Goal: Information Seeking & Learning: Learn about a topic

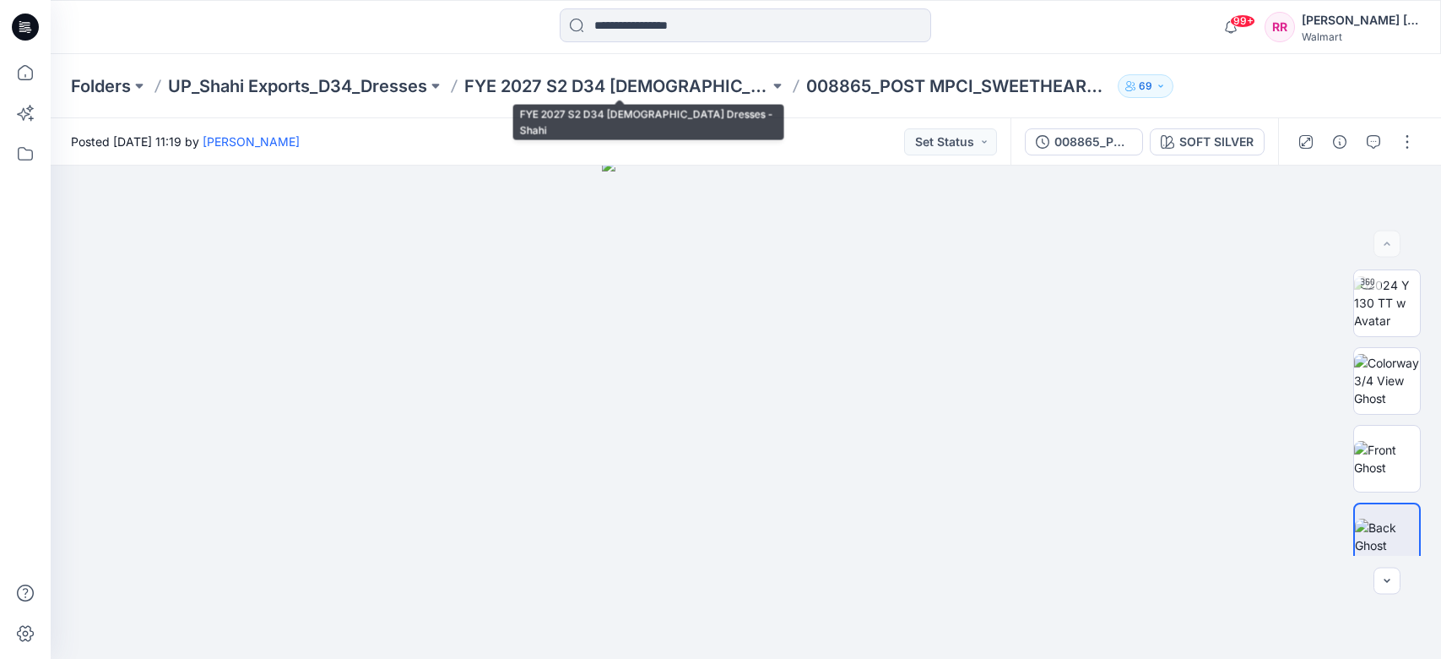
click at [494, 92] on p "FYE 2027 S2 D34 [DEMOGRAPHIC_DATA] Dresses - Shahi" at bounding box center [616, 86] width 305 height 24
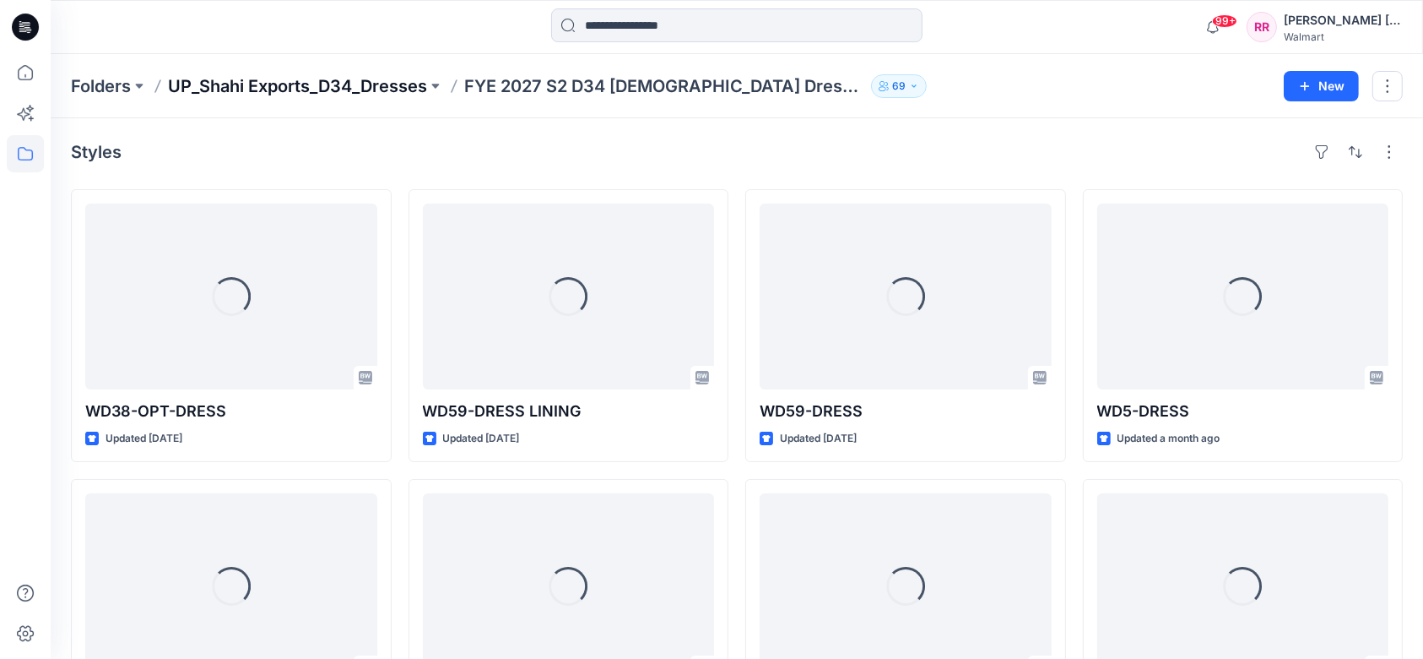
click at [375, 92] on p "UP_Shahi Exports_D34_Dresses" at bounding box center [297, 86] width 259 height 24
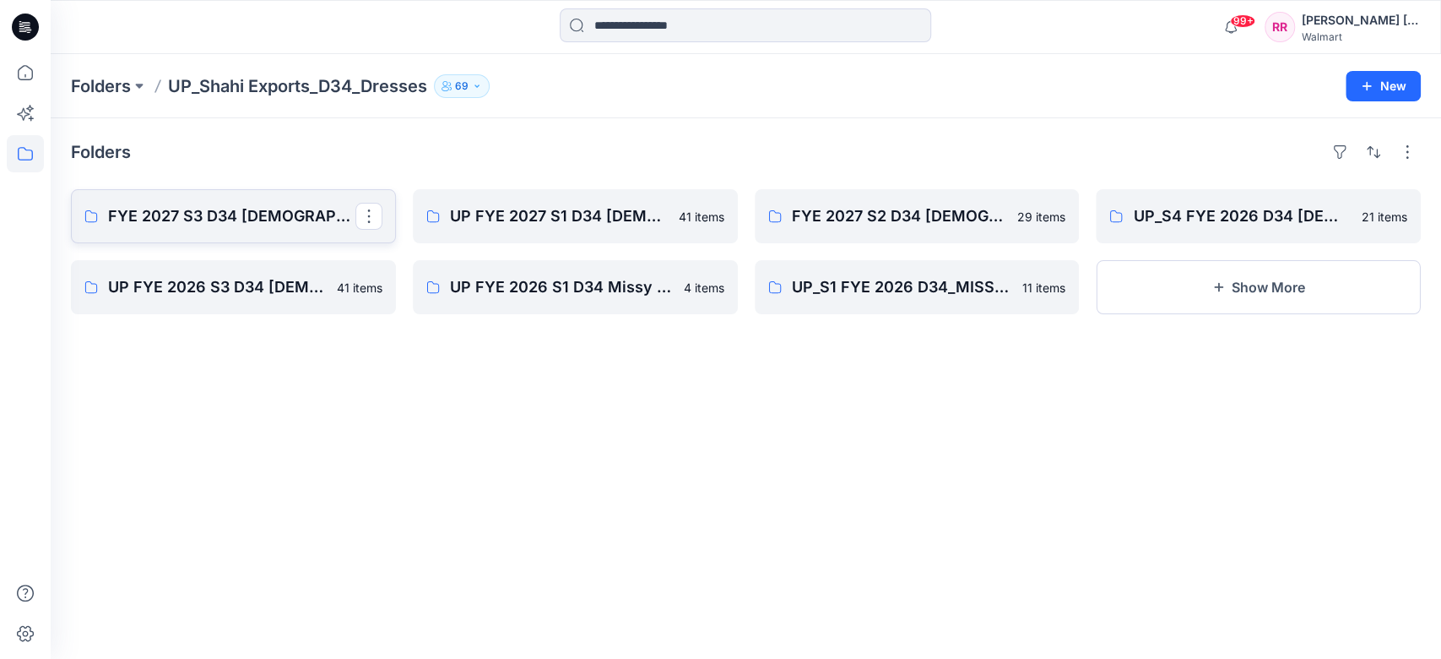
click at [296, 226] on p "FYE 2027 S3 D34 [DEMOGRAPHIC_DATA] Dresses - Shahi" at bounding box center [231, 216] width 247 height 24
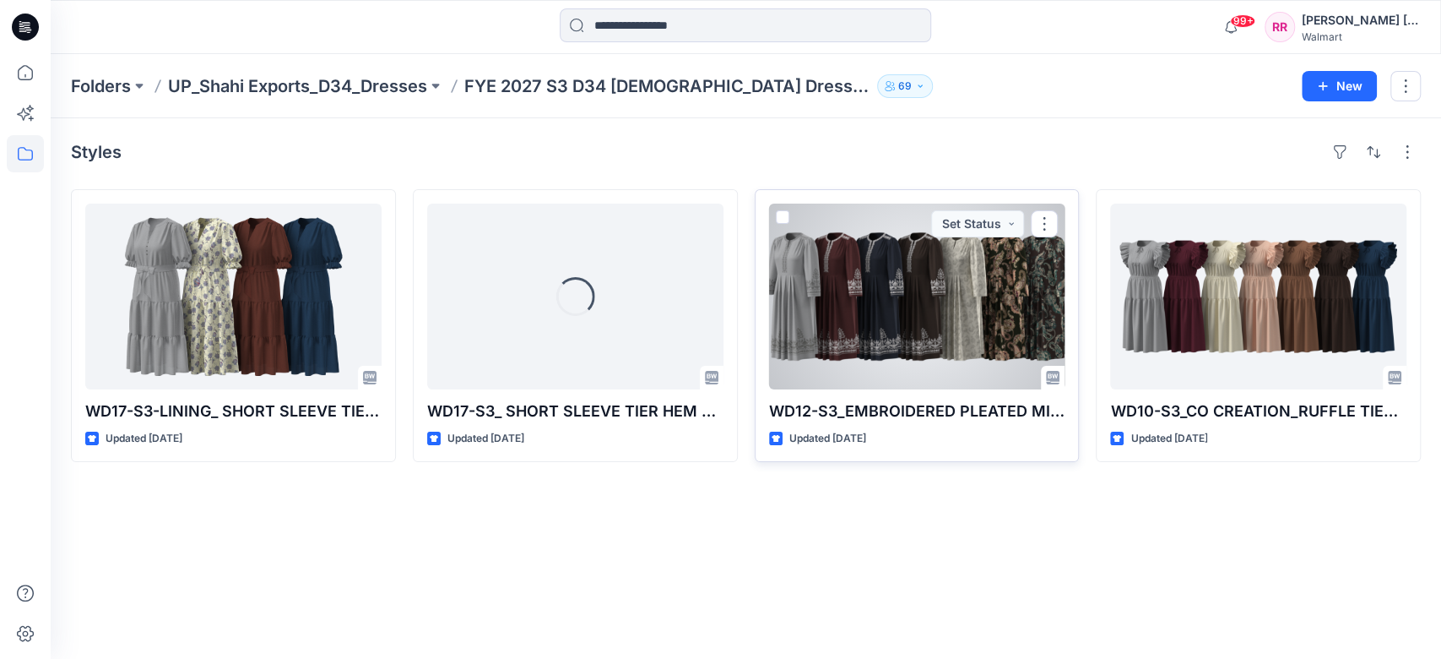
click at [919, 309] on div at bounding box center [917, 296] width 296 height 186
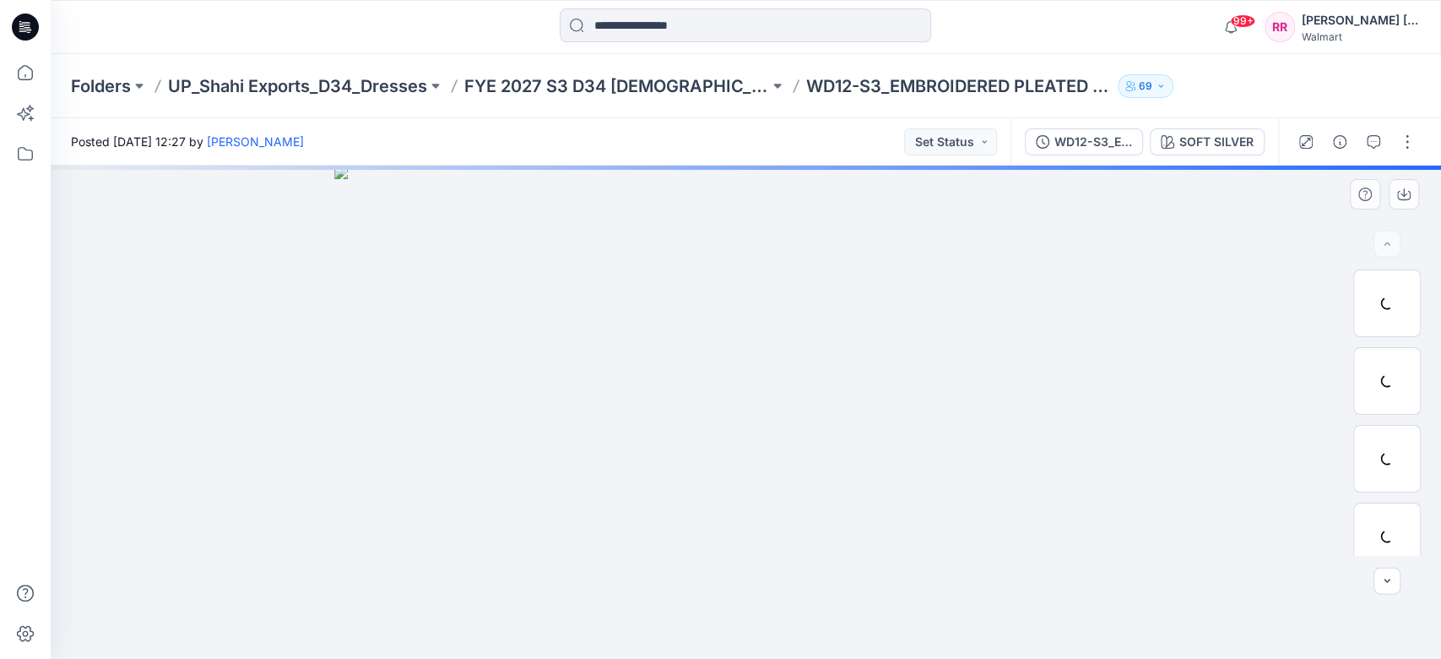
drag, startPoint x: 1293, startPoint y: 330, endPoint x: 1333, endPoint y: 306, distance: 46.2
click at [1277, 357] on div at bounding box center [746, 411] width 1391 height 493
click at [1391, 321] on img at bounding box center [1387, 302] width 66 height 53
click at [1313, 141] on button "button" at bounding box center [1306, 141] width 27 height 27
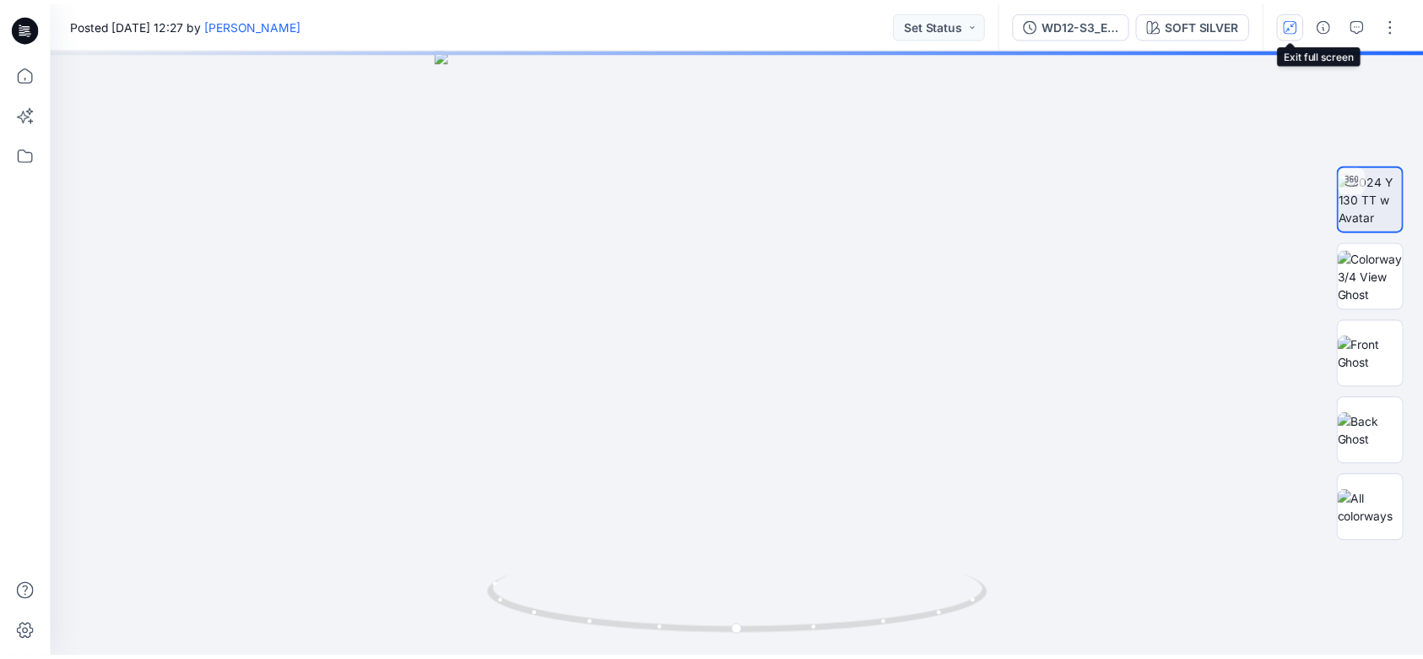
scroll to position [0, 0]
drag, startPoint x: 870, startPoint y: 463, endPoint x: 854, endPoint y: 261, distance: 202.4
click at [854, 261] on img at bounding box center [746, 165] width 1076 height 988
drag, startPoint x: 826, startPoint y: 226, endPoint x: 785, endPoint y: 463, distance: 239.8
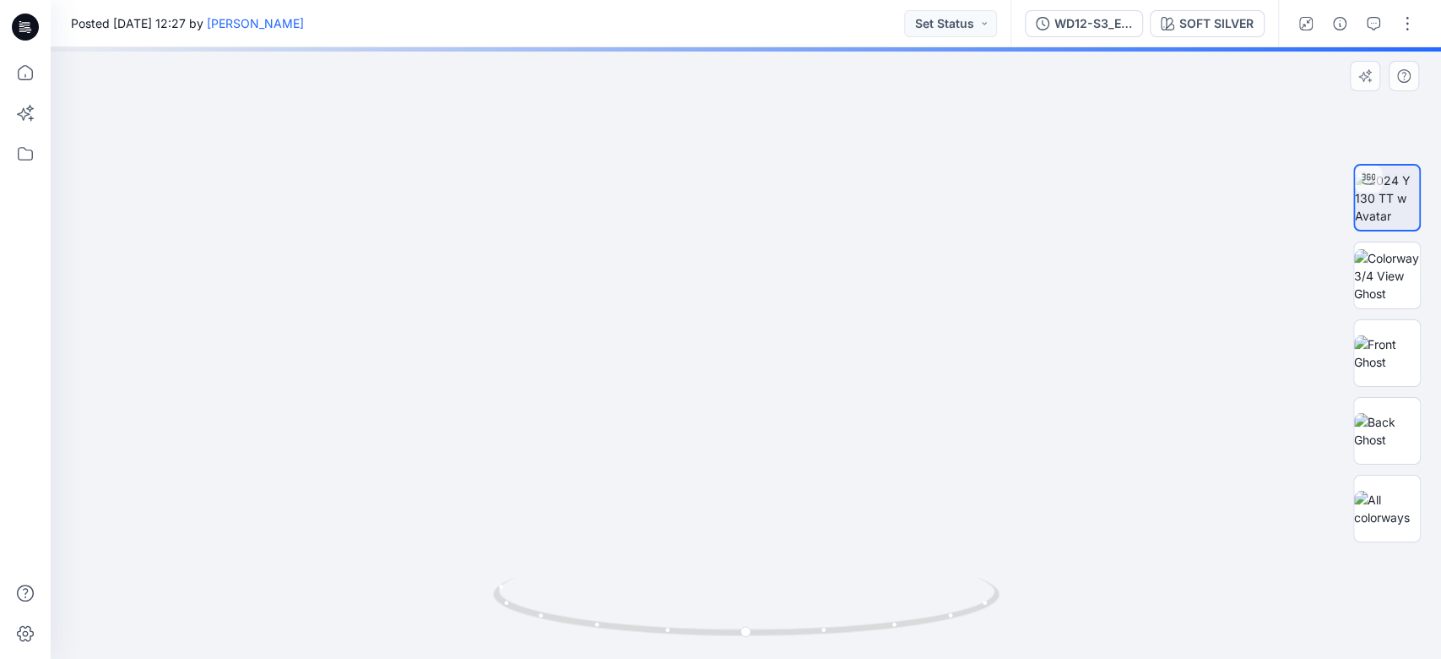
drag, startPoint x: 792, startPoint y: 350, endPoint x: 781, endPoint y: 336, distance: 17.4
click at [781, 336] on img at bounding box center [746, 151] width 1076 height 1015
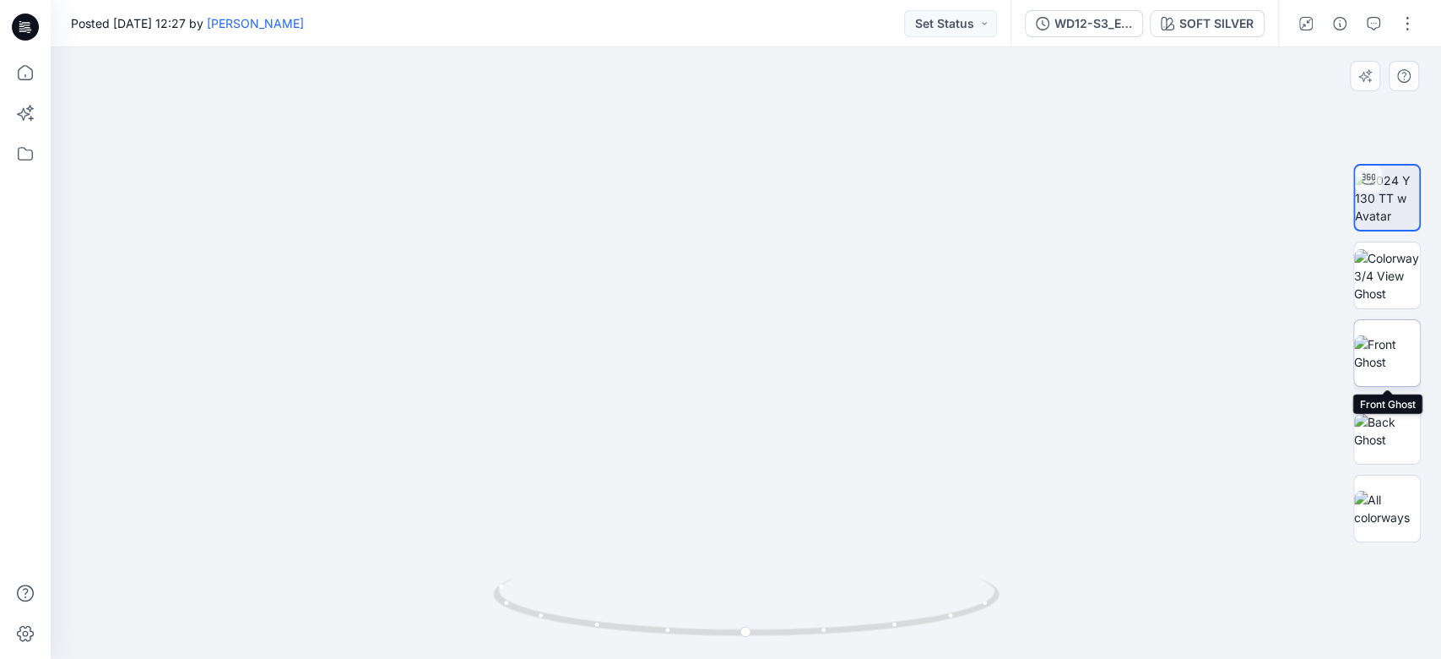
click at [1403, 339] on img at bounding box center [1387, 352] width 66 height 35
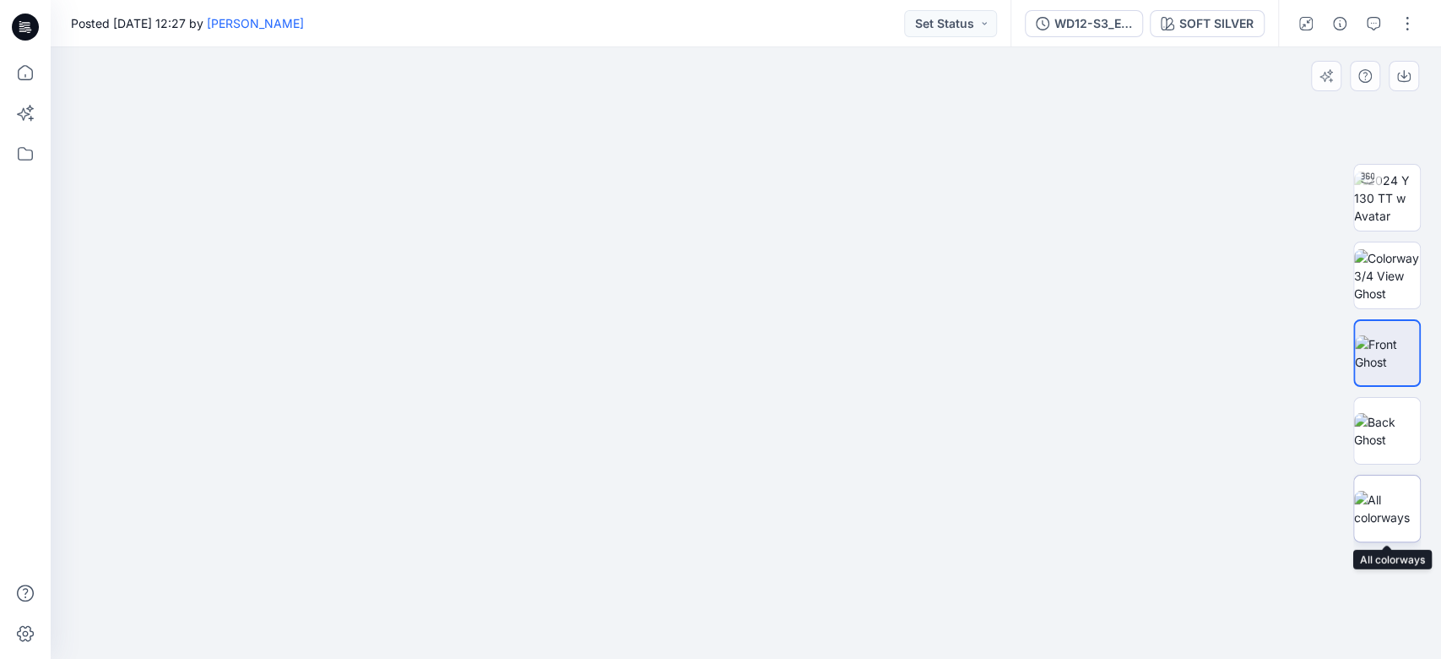
click at [1404, 491] on img at bounding box center [1387, 508] width 66 height 35
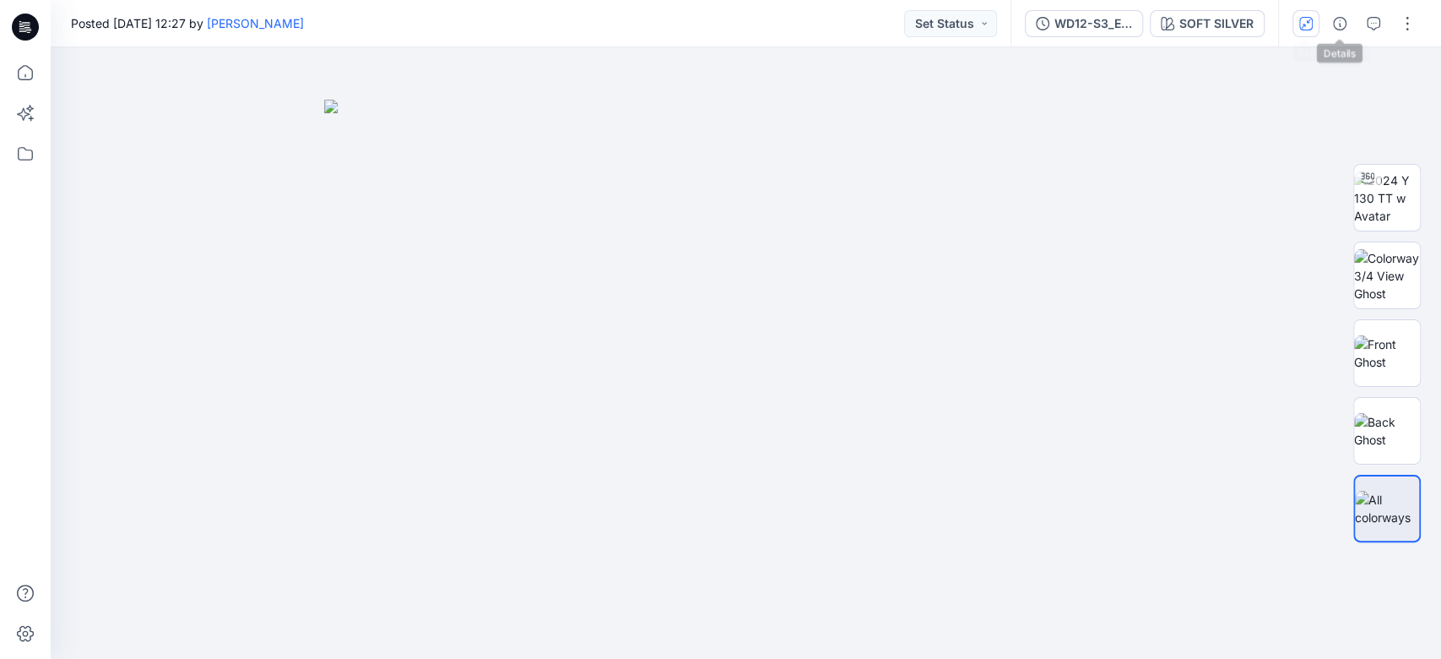
click at [1306, 28] on icon "button" at bounding box center [1306, 24] width 14 height 14
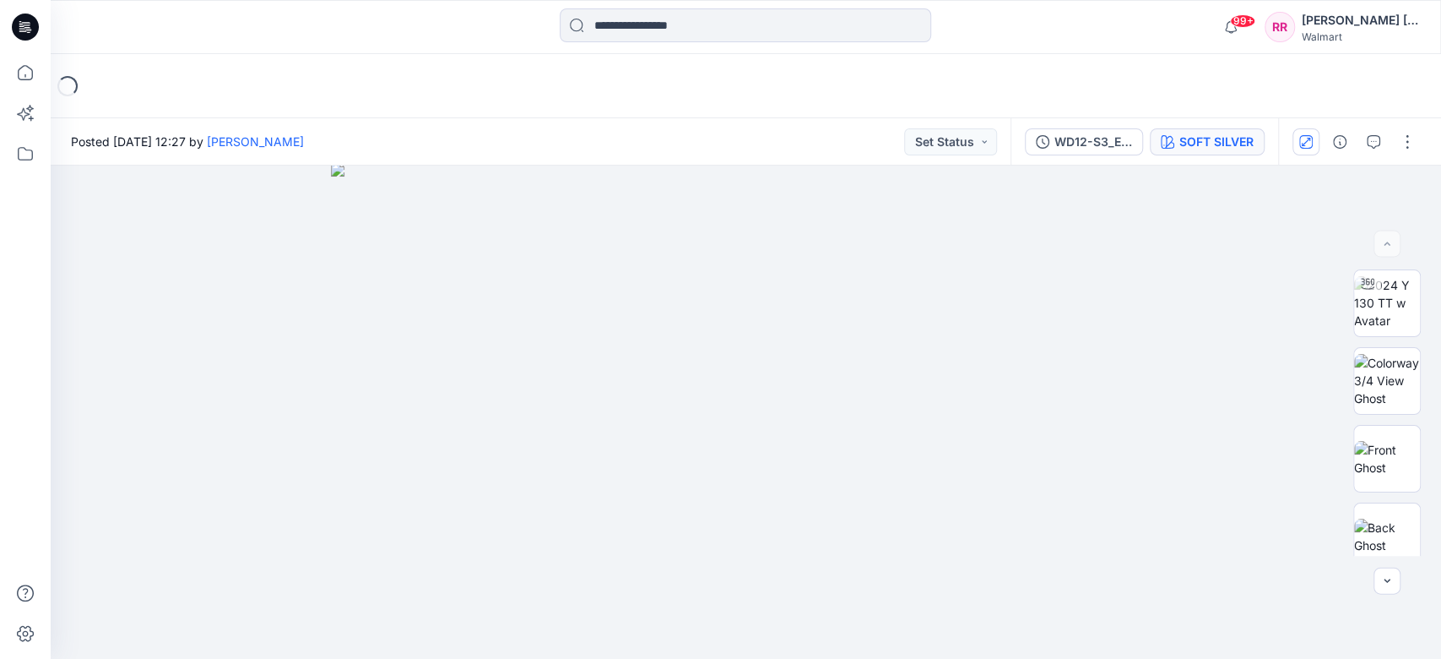
click at [1212, 124] on div "WD12-S3_EMBROIDERED PLEATED MIDI DRESS-([DATE]) SOFT SILVER" at bounding box center [1145, 141] width 268 height 47
click at [1214, 145] on div "SOFT SILVER" at bounding box center [1216, 142] width 74 height 19
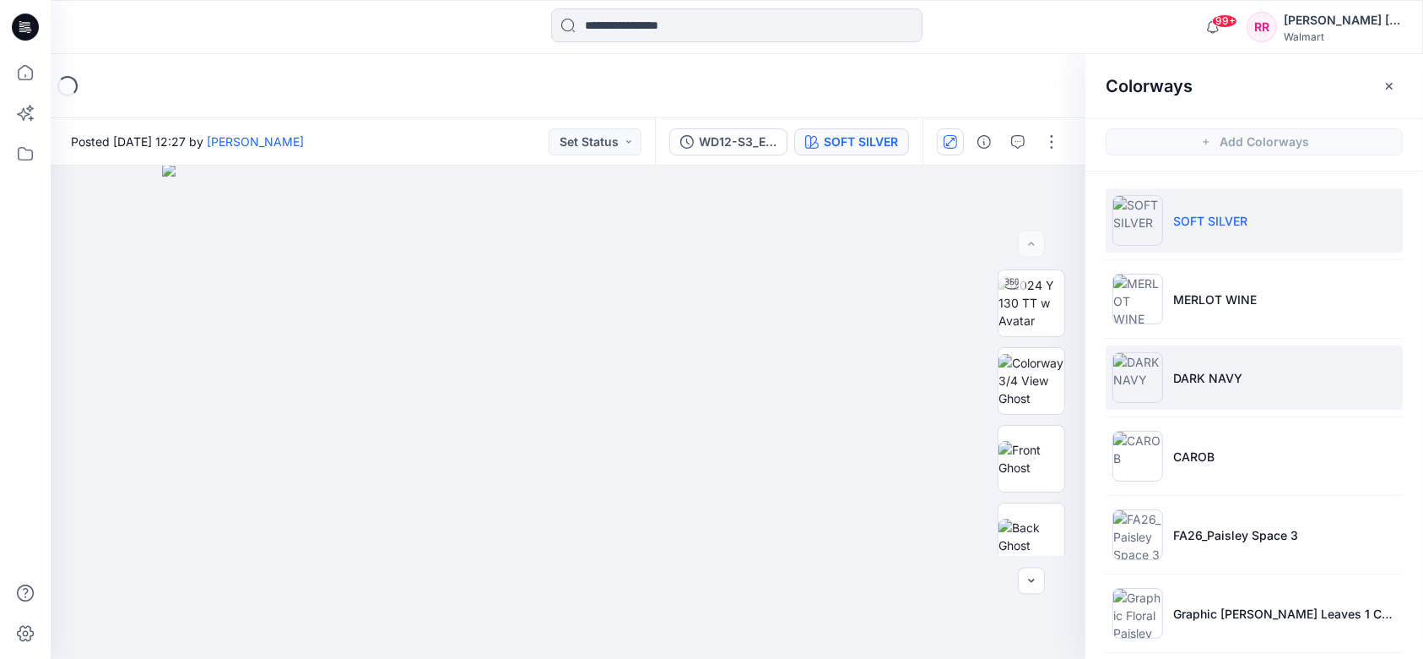
click at [1203, 370] on p "DARK NAVY" at bounding box center [1208, 378] width 69 height 18
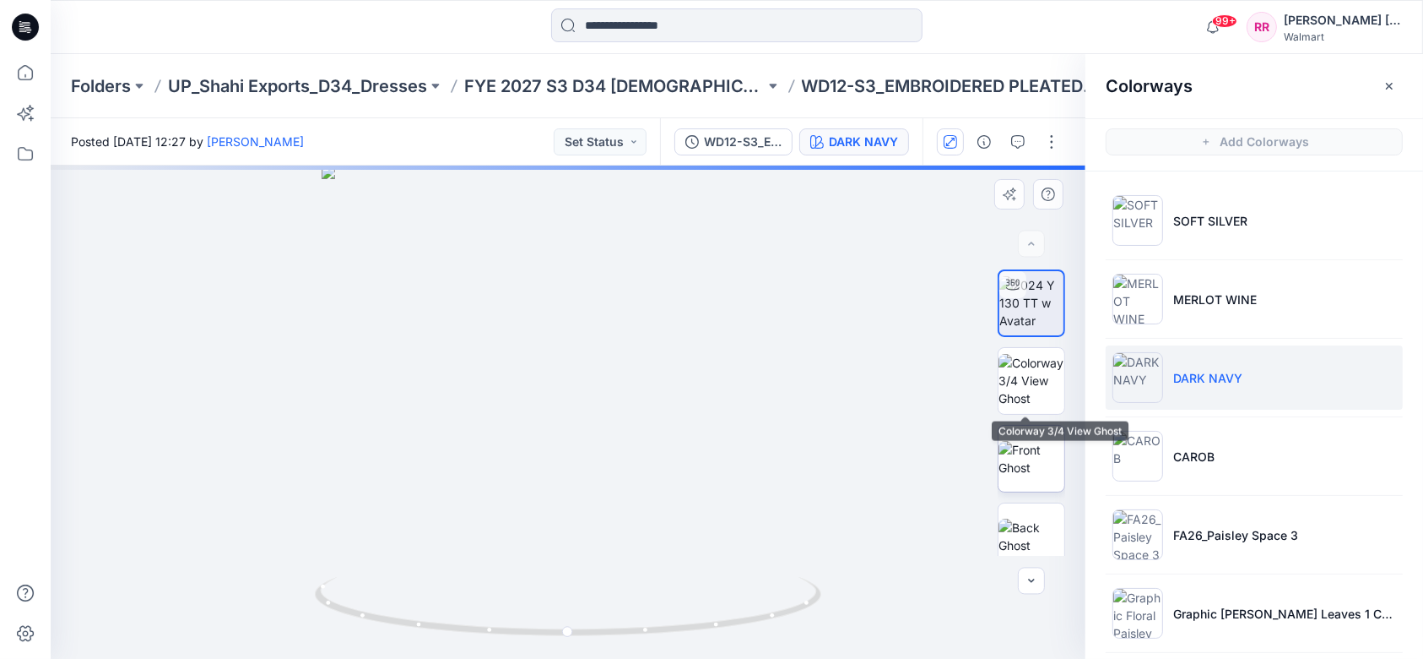
click at [1027, 457] on img at bounding box center [1032, 458] width 66 height 35
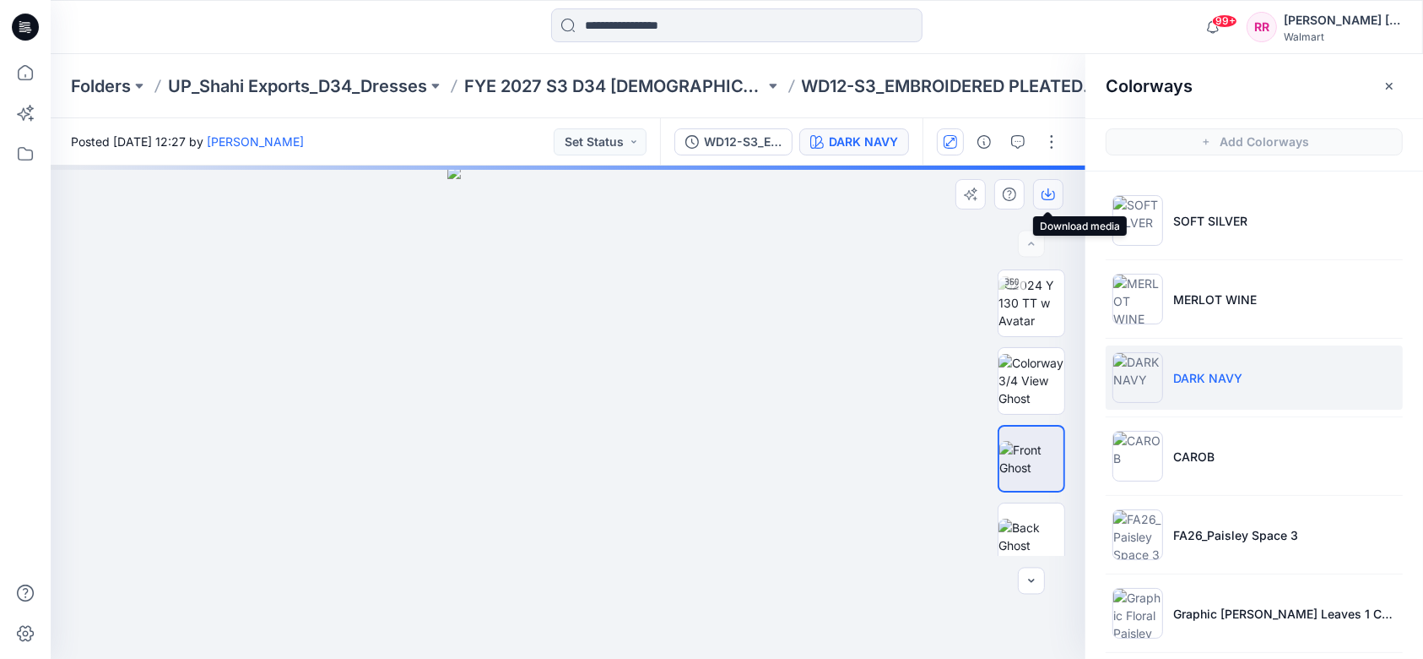
click at [1049, 188] on icon "button" at bounding box center [1048, 192] width 7 height 8
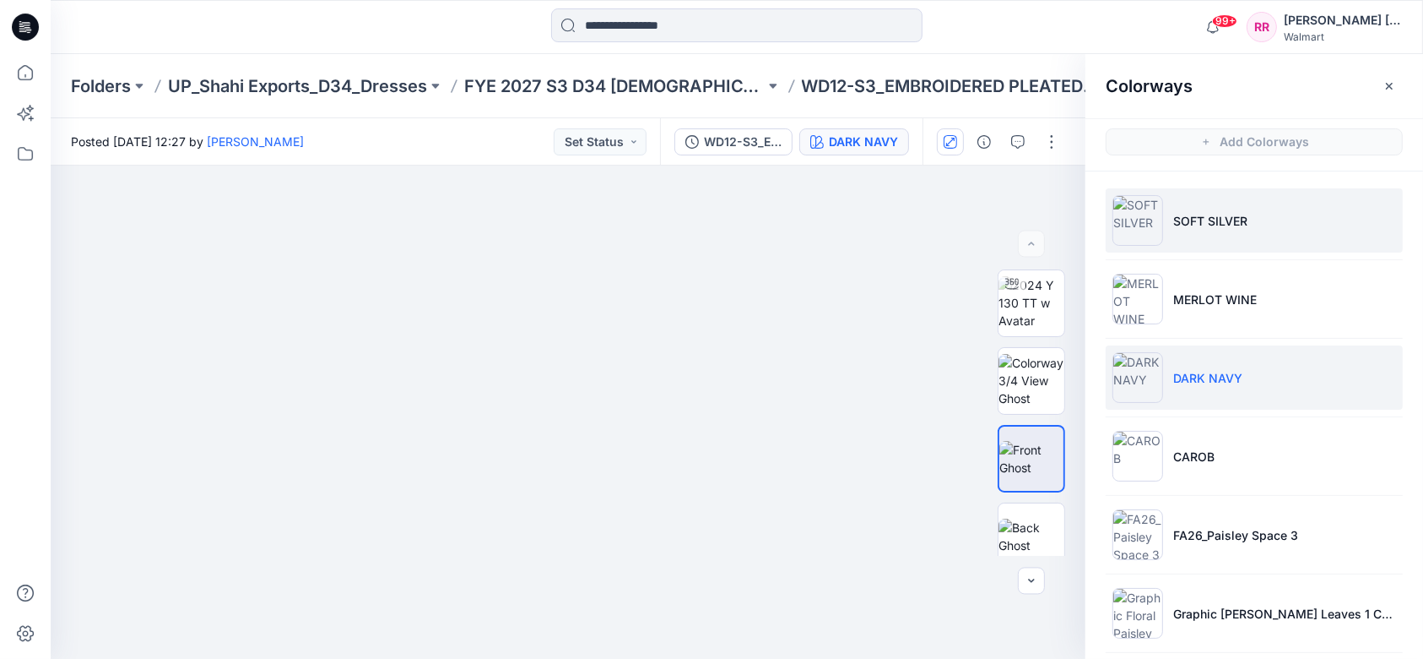
click at [1235, 188] on li "SOFT SILVER" at bounding box center [1254, 220] width 297 height 64
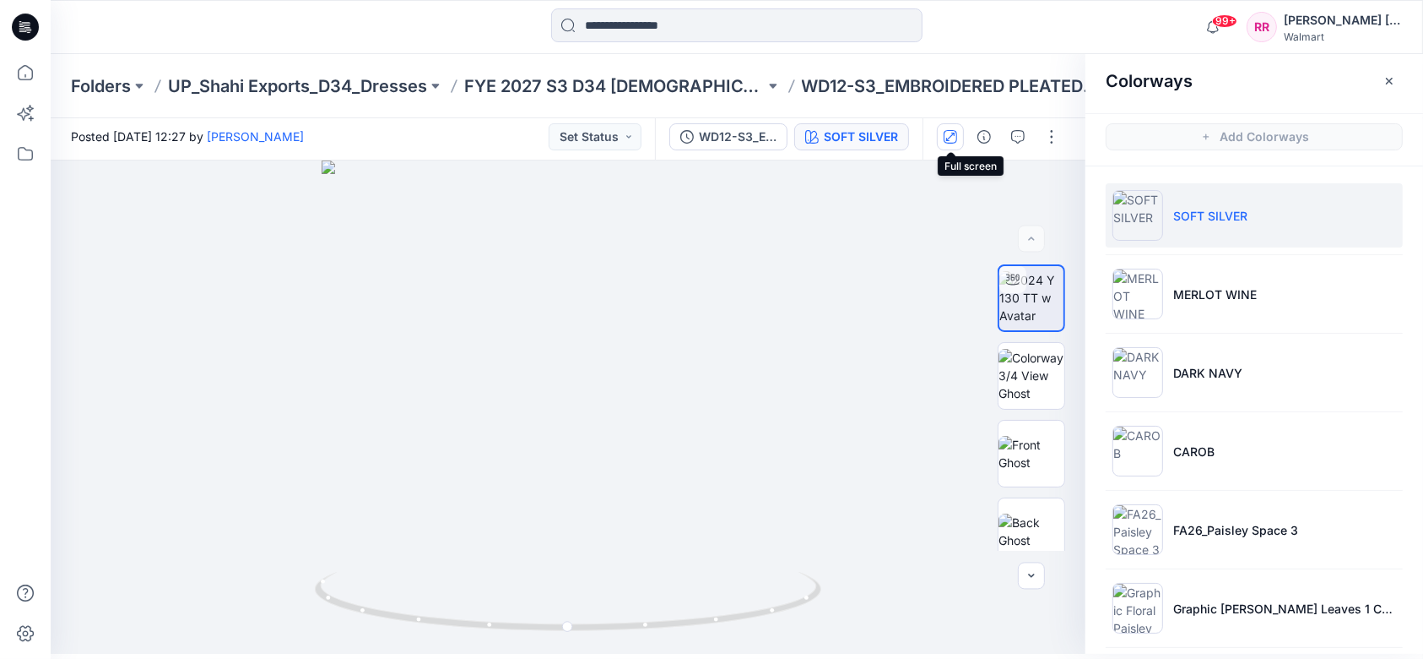
click at [954, 142] on icon "button" at bounding box center [951, 137] width 14 height 14
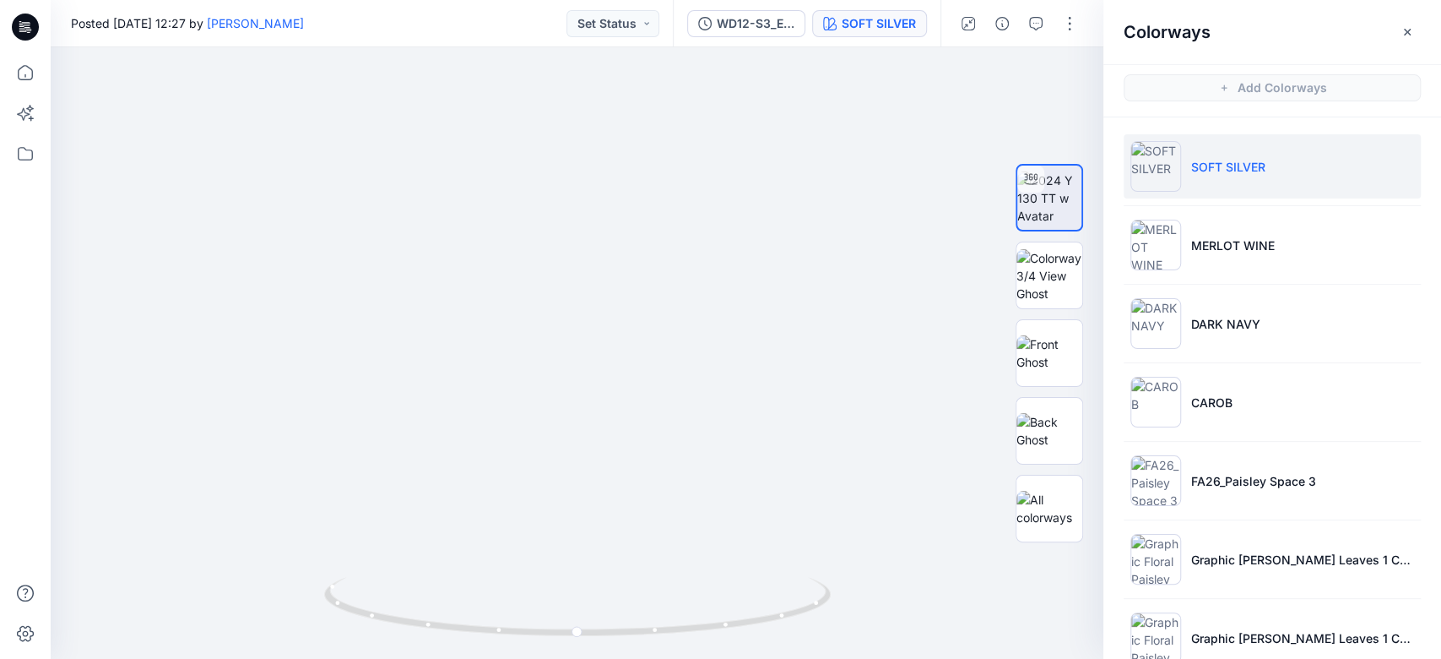
click at [951, 16] on div at bounding box center [1019, 23] width 156 height 47
drag, startPoint x: 966, startPoint y: 14, endPoint x: 973, endPoint y: 47, distance: 33.6
click at [966, 16] on button "button" at bounding box center [968, 23] width 27 height 27
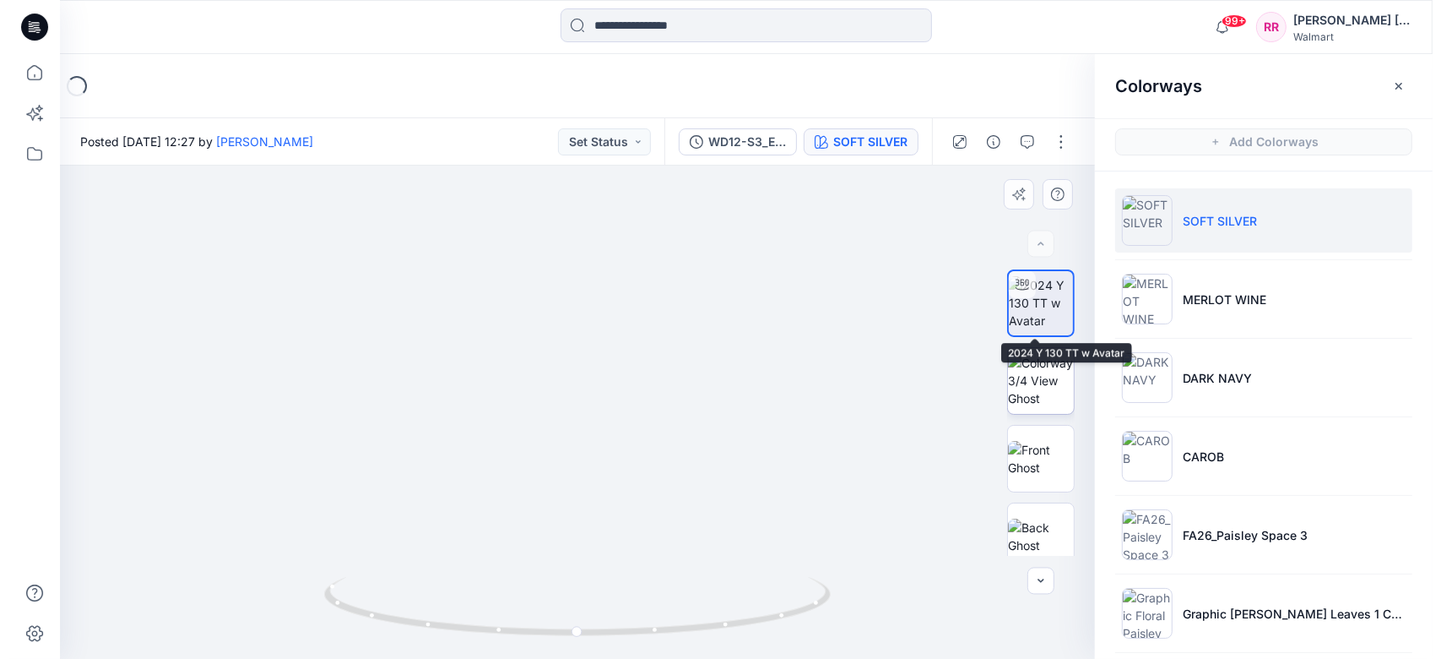
scroll to position [169, 0]
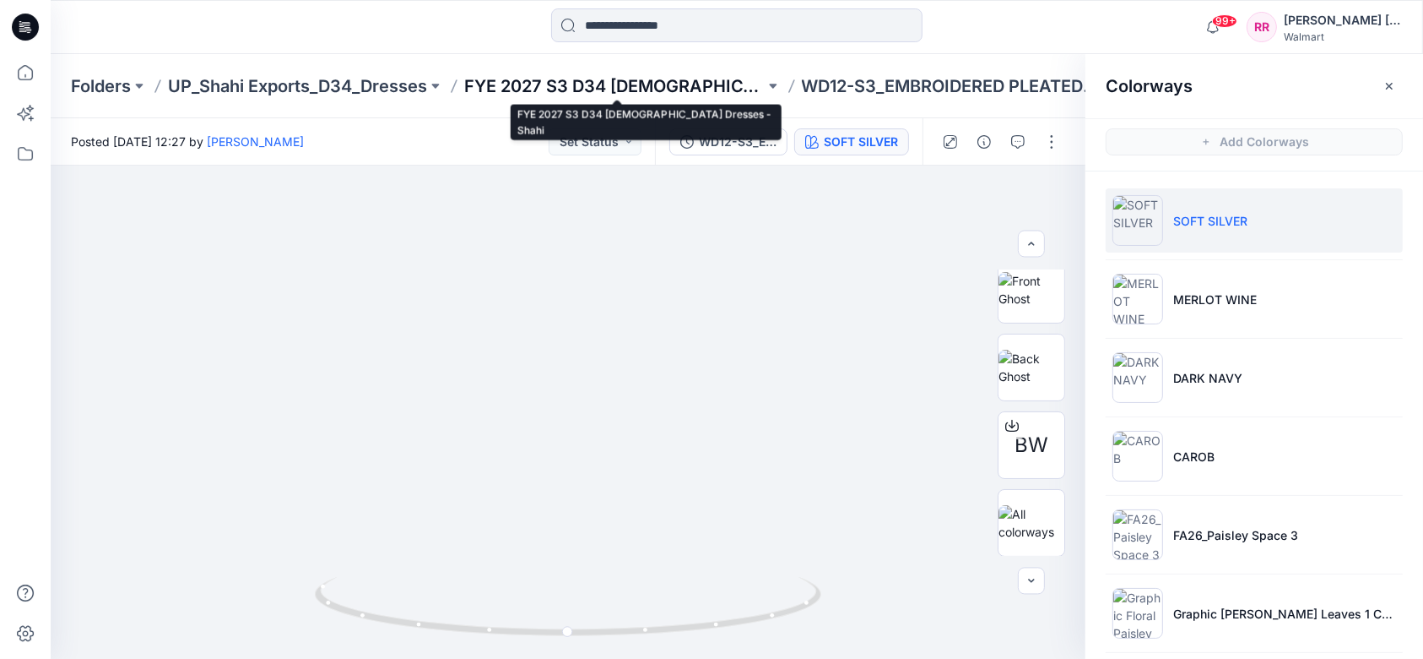
click at [716, 79] on p "FYE 2027 S3 D34 [DEMOGRAPHIC_DATA] Dresses - Shahi" at bounding box center [614, 86] width 301 height 24
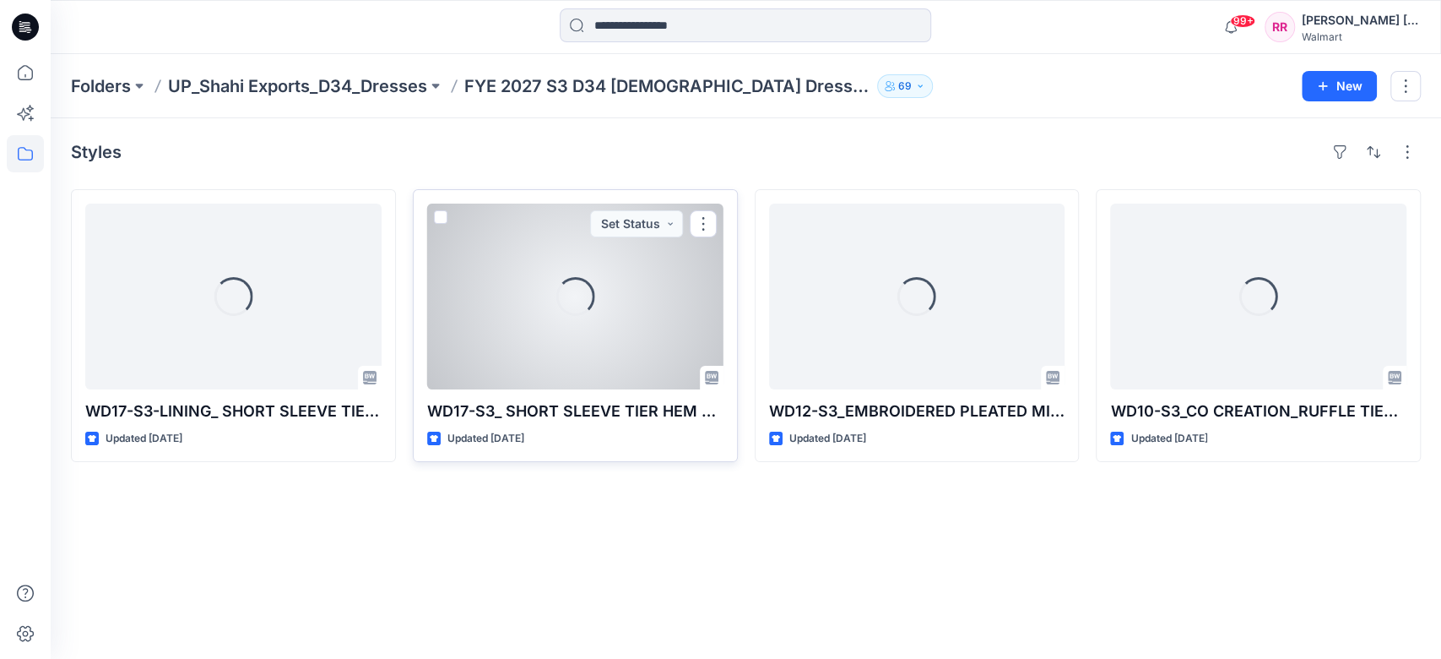
click at [523, 352] on div "Loading..." at bounding box center [575, 296] width 296 height 186
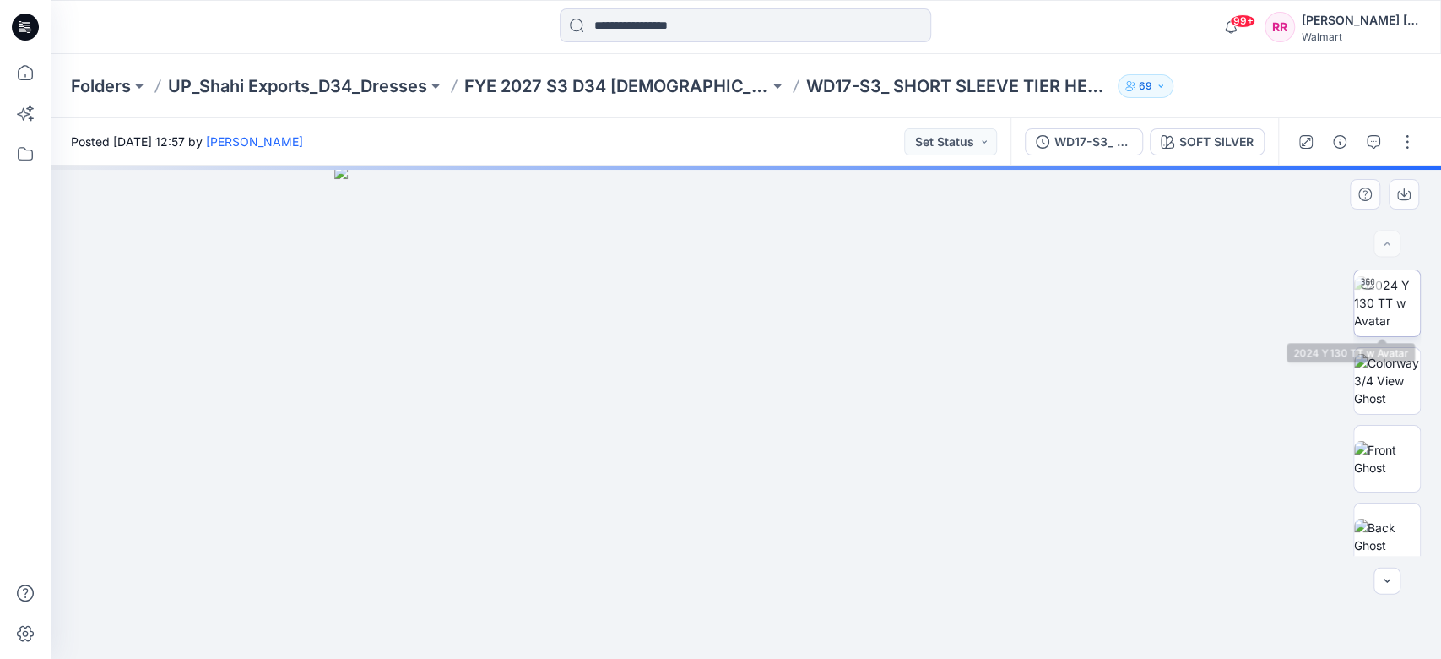
click at [1385, 298] on img at bounding box center [1387, 302] width 66 height 53
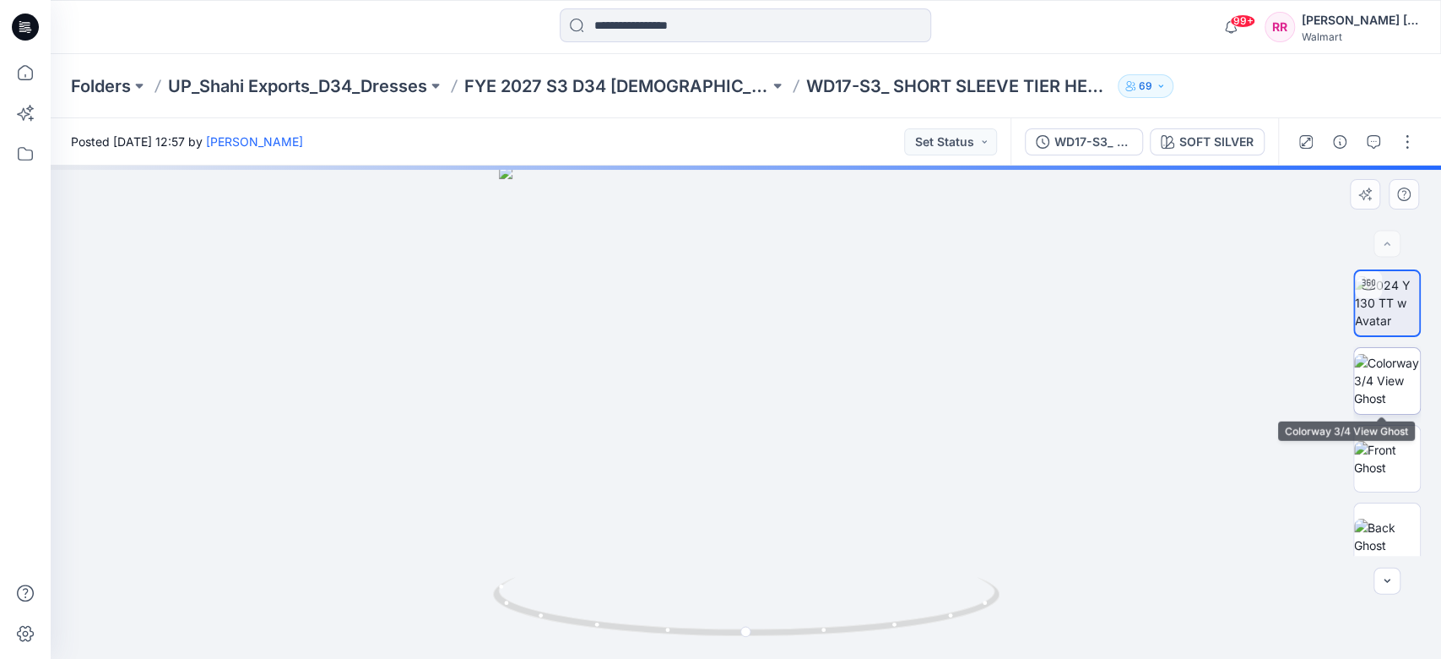
scroll to position [169, 0]
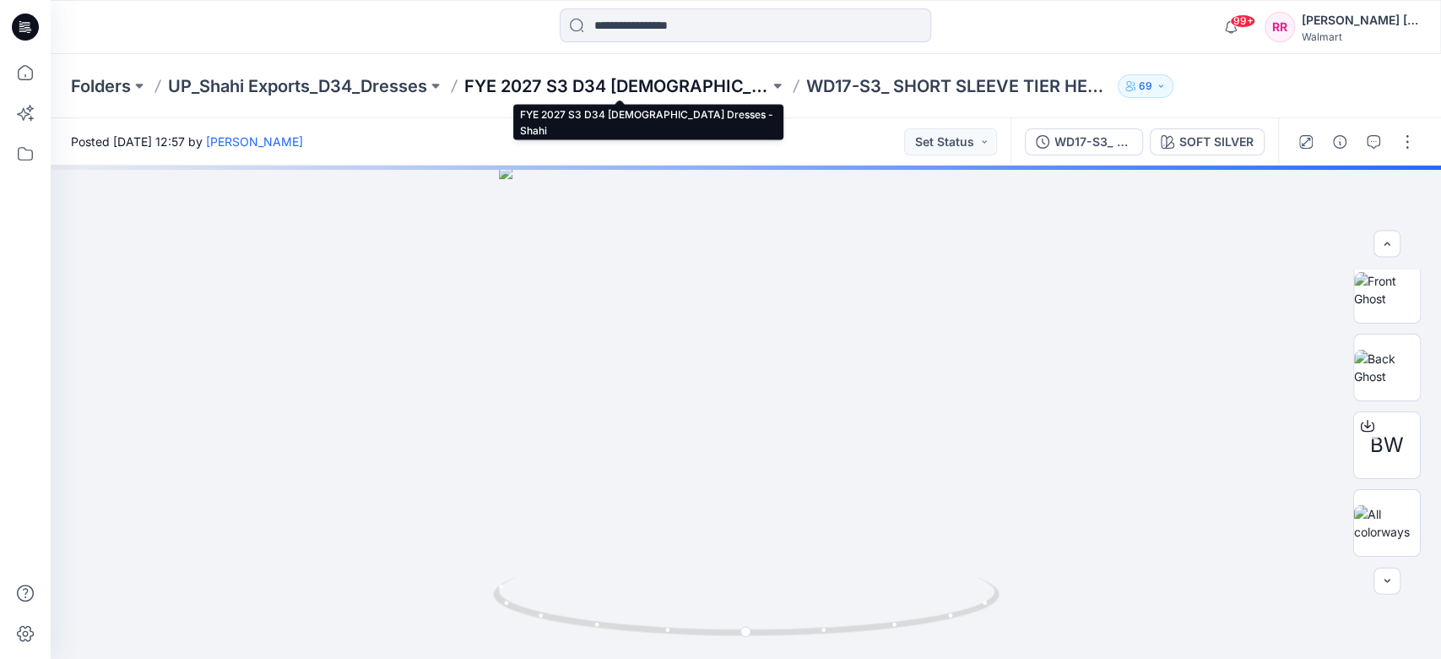
click at [713, 84] on p "FYE 2027 S3 D34 [DEMOGRAPHIC_DATA] Dresses - Shahi" at bounding box center [616, 86] width 305 height 24
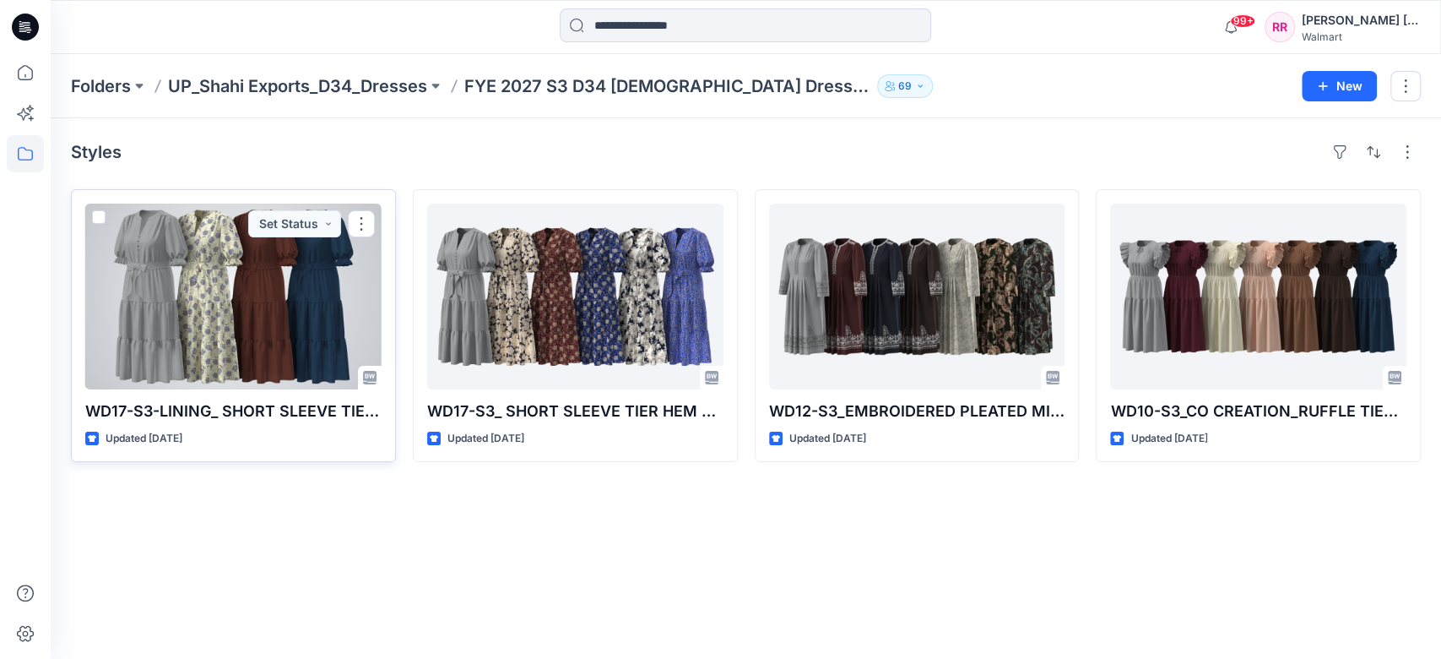
click at [248, 258] on div at bounding box center [233, 296] width 296 height 186
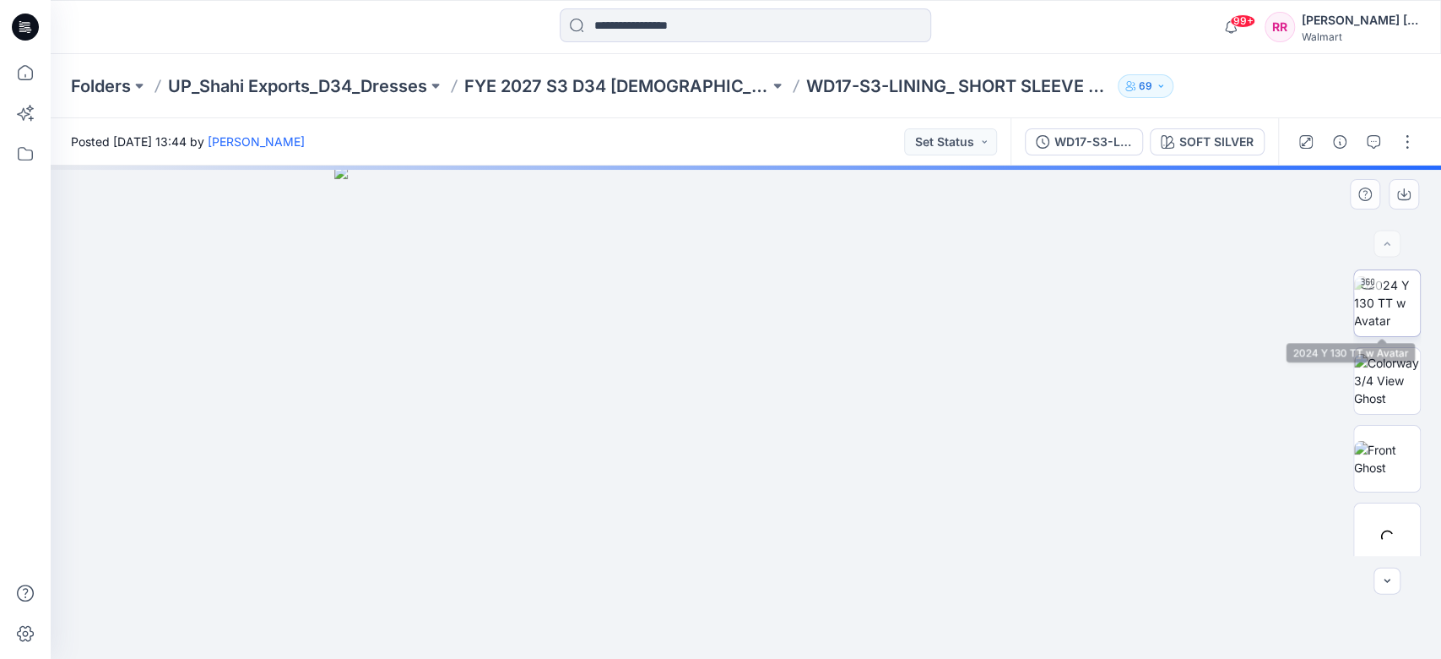
click at [1384, 315] on img at bounding box center [1387, 302] width 66 height 53
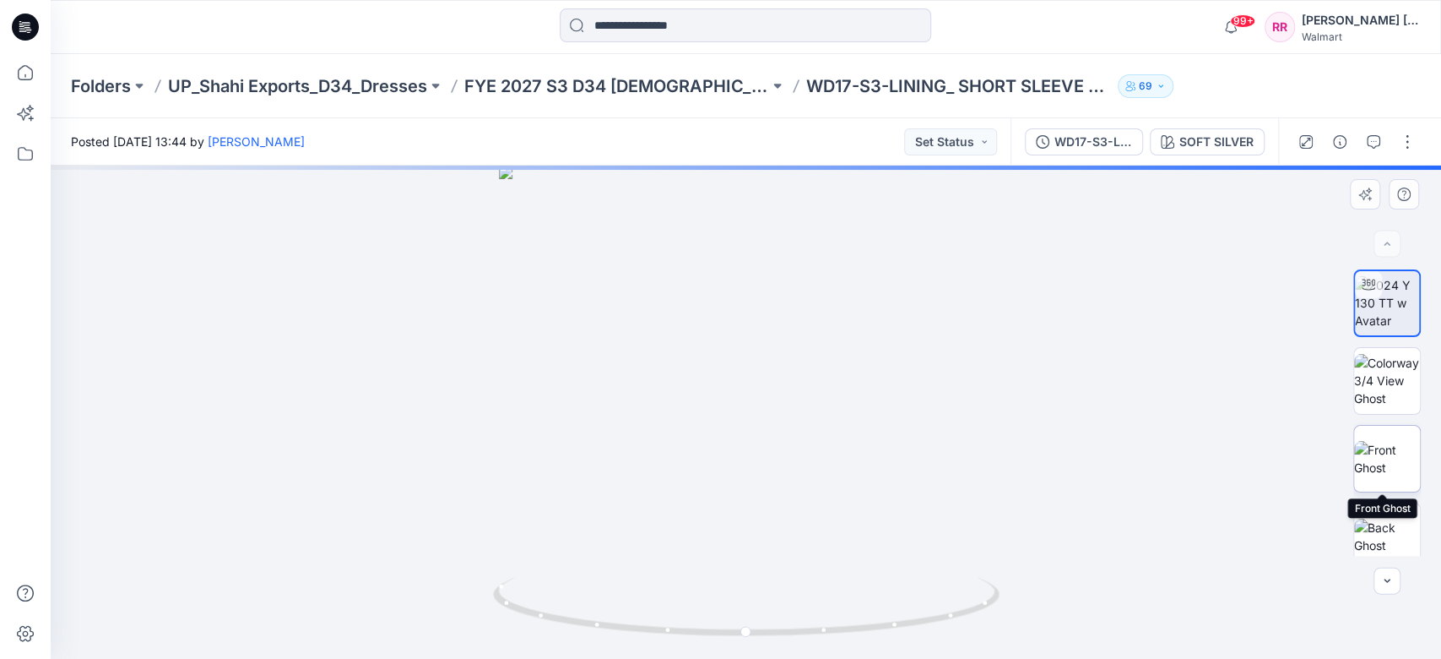
click at [1390, 463] on img at bounding box center [1387, 458] width 66 height 35
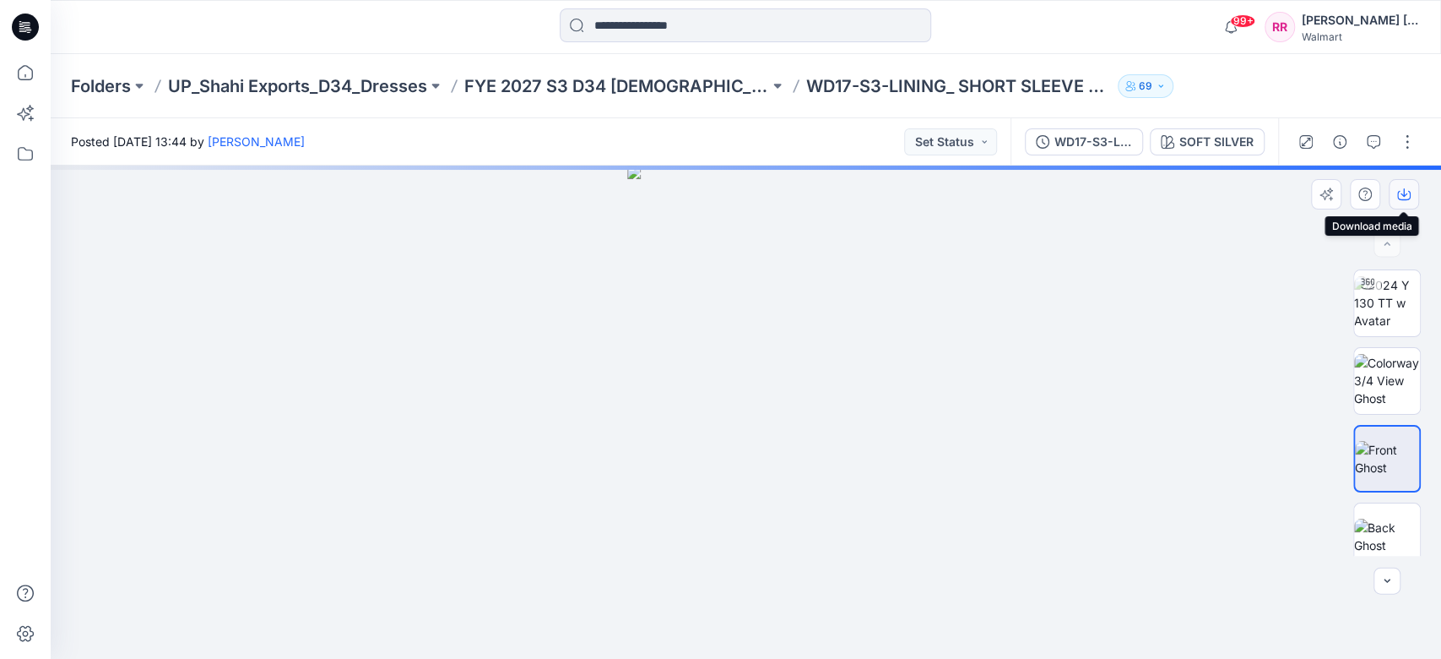
click at [1402, 191] on icon "button" at bounding box center [1404, 194] width 14 height 14
click at [1396, 520] on img at bounding box center [1387, 535] width 66 height 35
click at [1412, 186] on button "button" at bounding box center [1404, 194] width 30 height 30
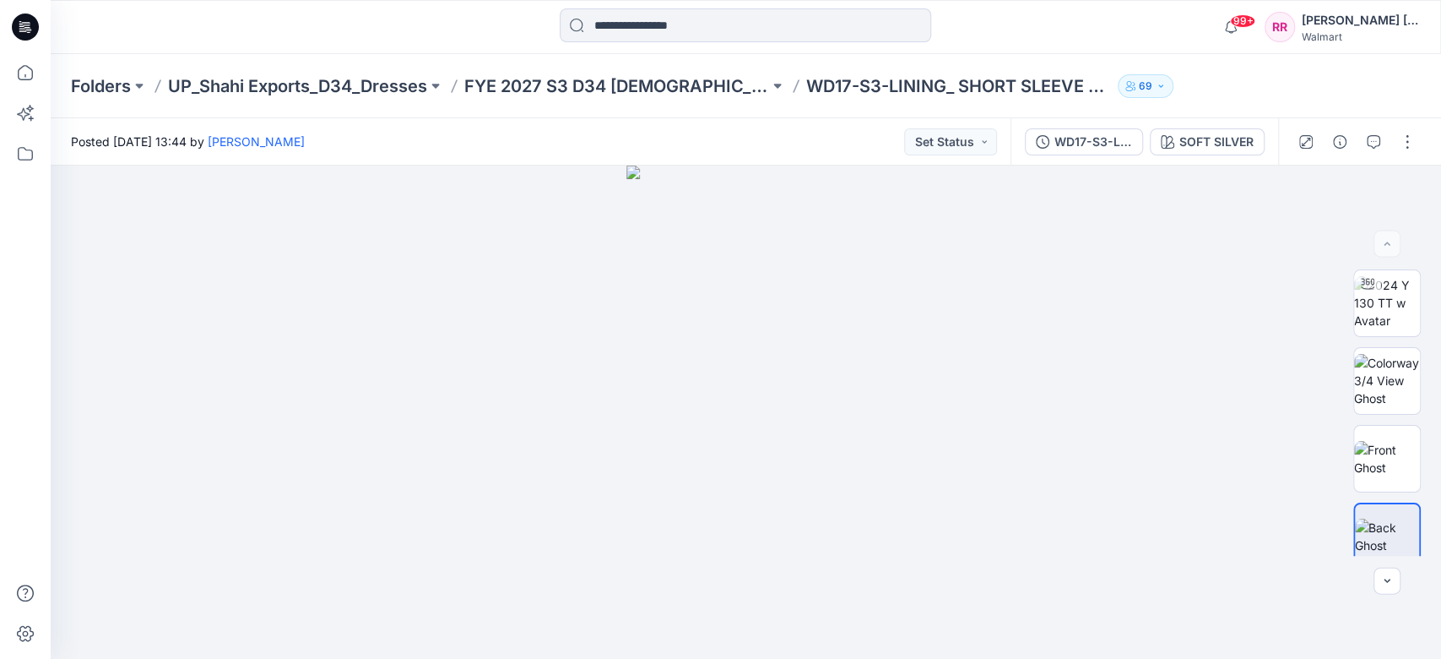
click at [655, 98] on div "Folders UP_Shahi Exports_D34_Dresses FYE 2027 S3 D34 [DEMOGRAPHIC_DATA] Dresses…" at bounding box center [746, 86] width 1391 height 64
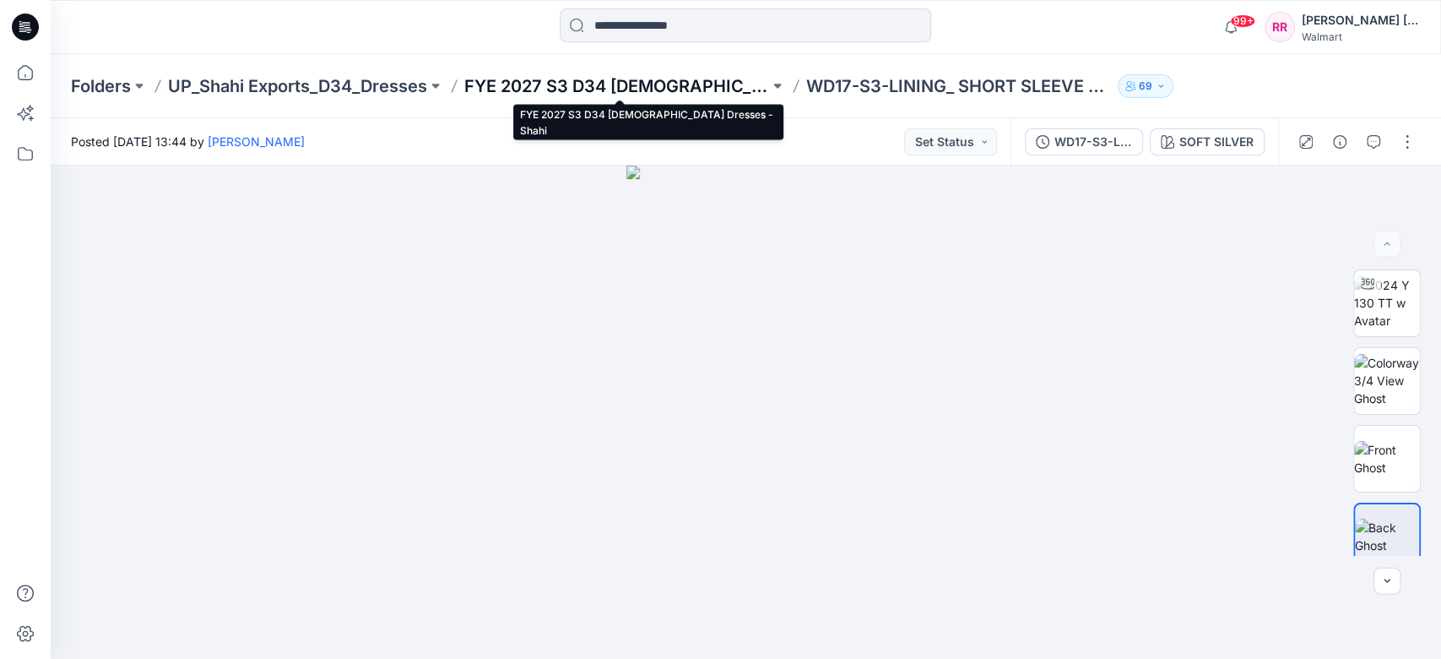
click at [652, 91] on p "FYE 2027 S3 D34 [DEMOGRAPHIC_DATA] Dresses - Shahi" at bounding box center [616, 86] width 305 height 24
